Goal: Information Seeking & Learning: Learn about a topic

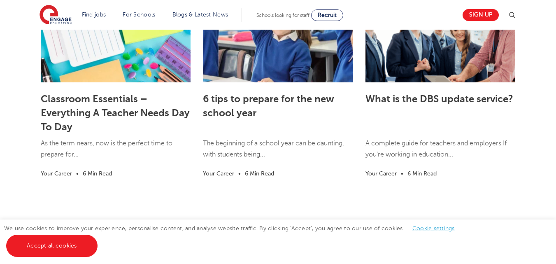
scroll to position [1488, 0]
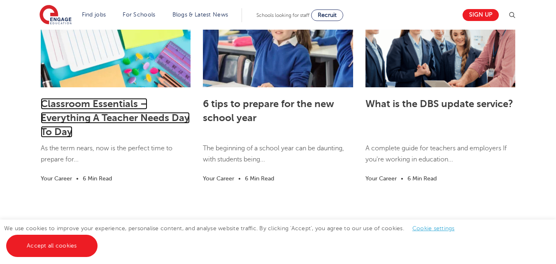
click at [85, 112] on link "Classroom Essentials – Everything A Teacher Needs Day To Day" at bounding box center [115, 118] width 149 height 40
